Goal: Task Accomplishment & Management: Manage account settings

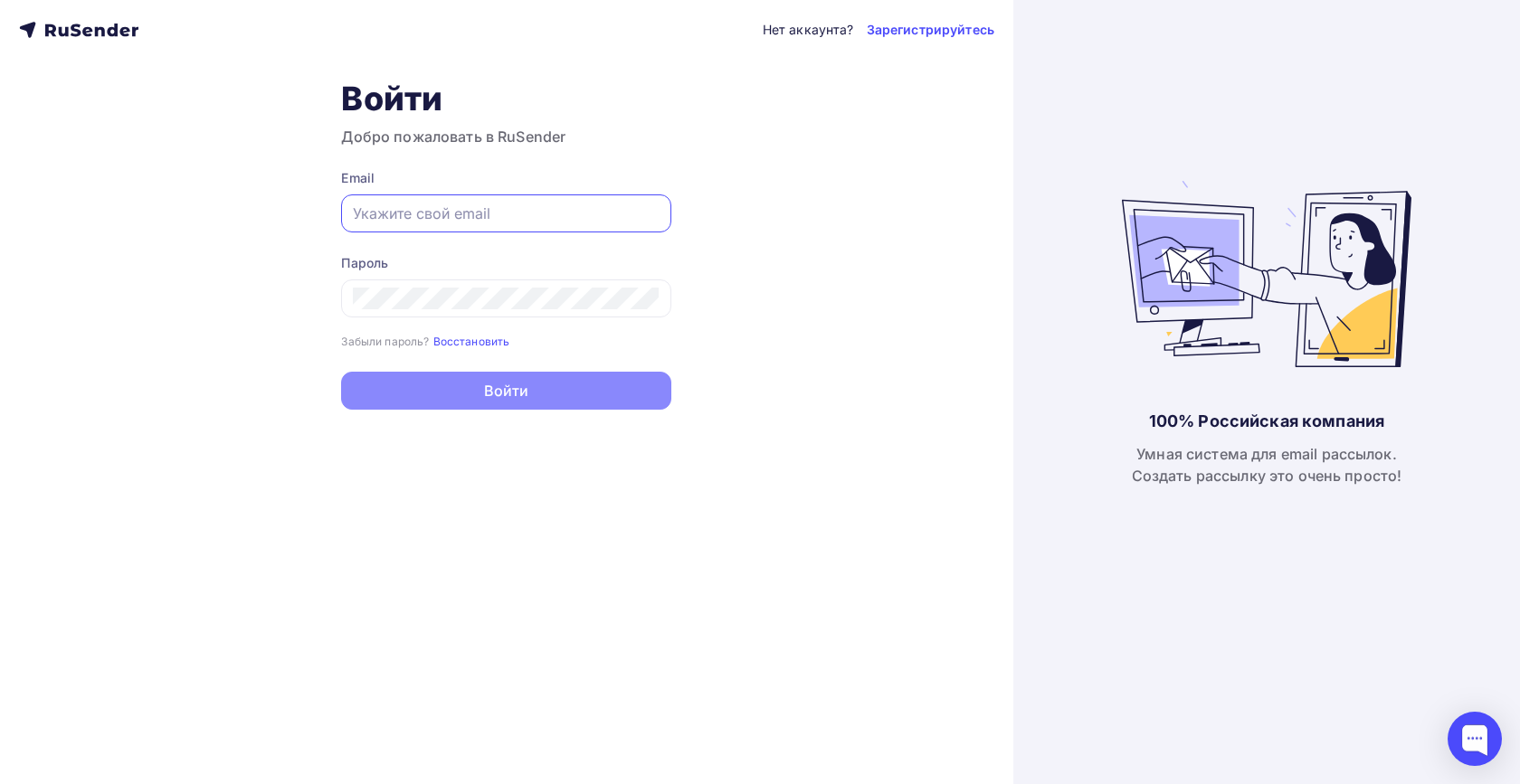
type input "[EMAIL_ADDRESS][DOMAIN_NAME]"
click at [506, 394] on button "Войти" at bounding box center [506, 391] width 330 height 38
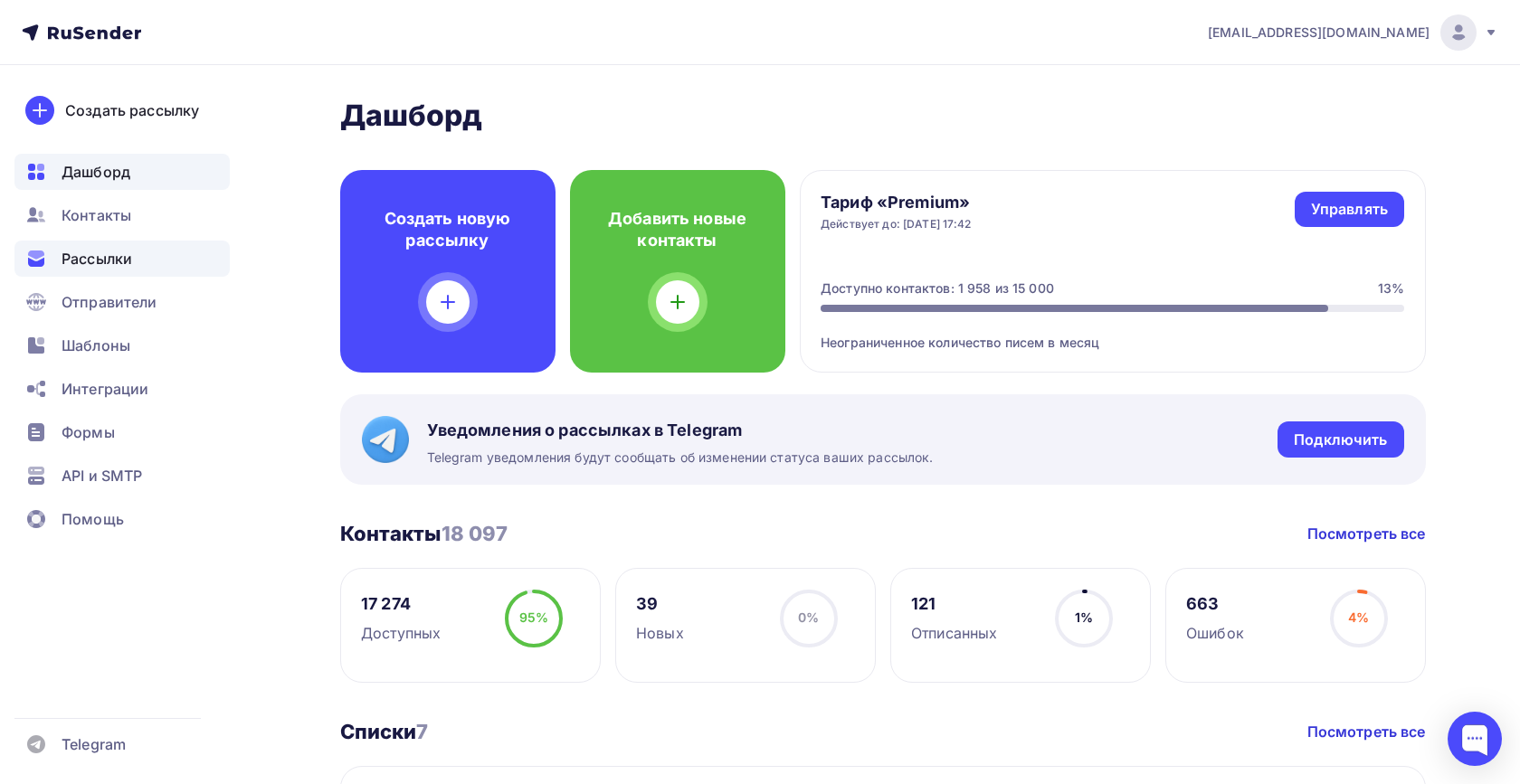
click at [97, 259] on span "Рассылки" at bounding box center [97, 258] width 71 height 22
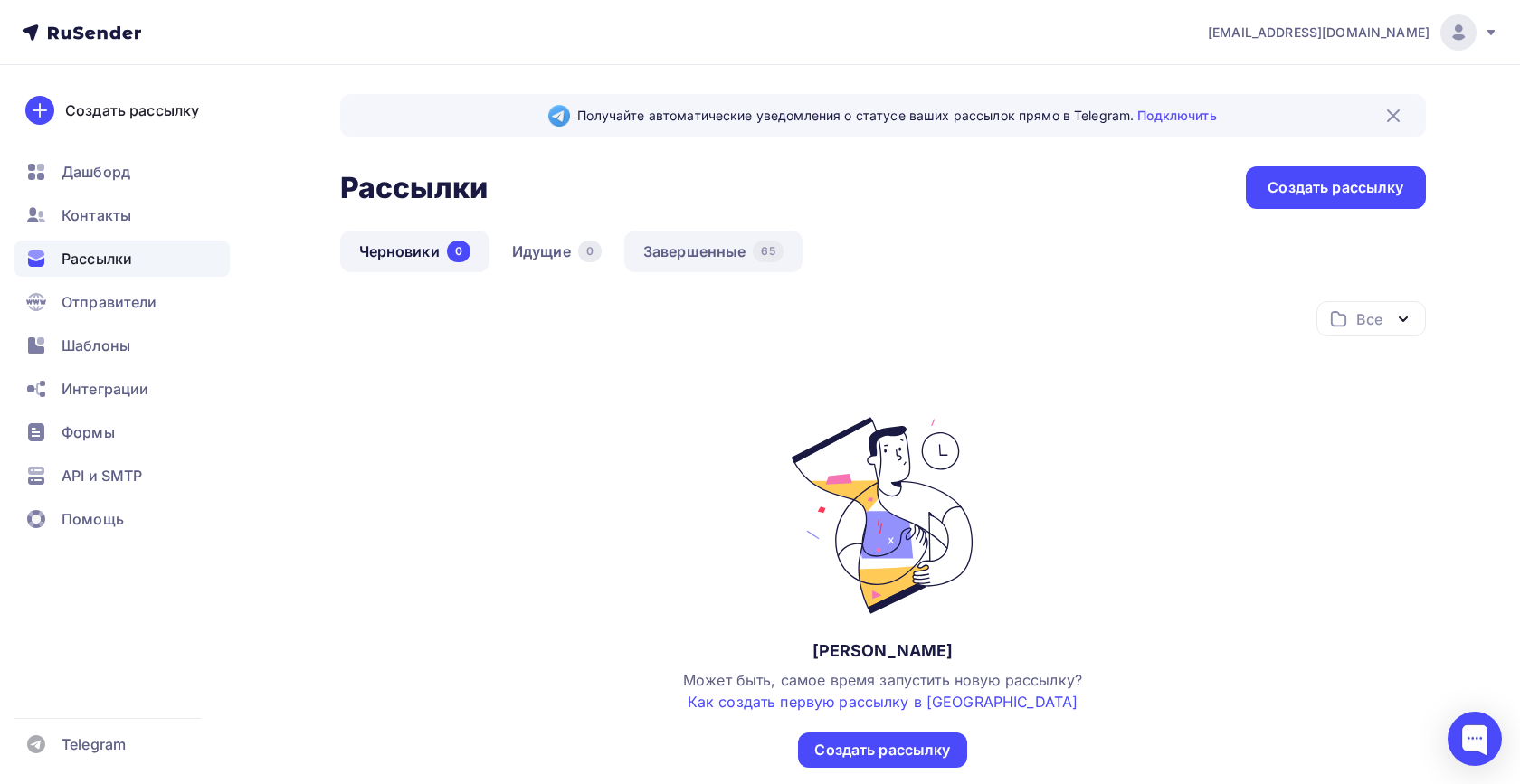
click at [713, 250] on link "Завершенные 65" at bounding box center [714, 251] width 178 height 42
